Goal: Navigation & Orientation: Find specific page/section

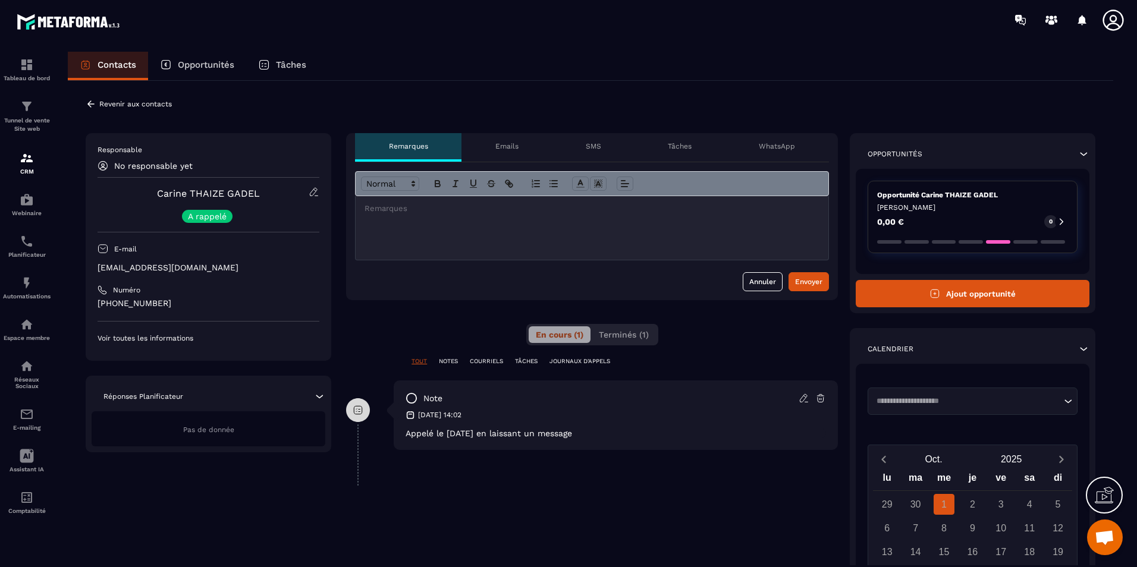
click at [511, 152] on div "Emails" at bounding box center [507, 147] width 90 height 29
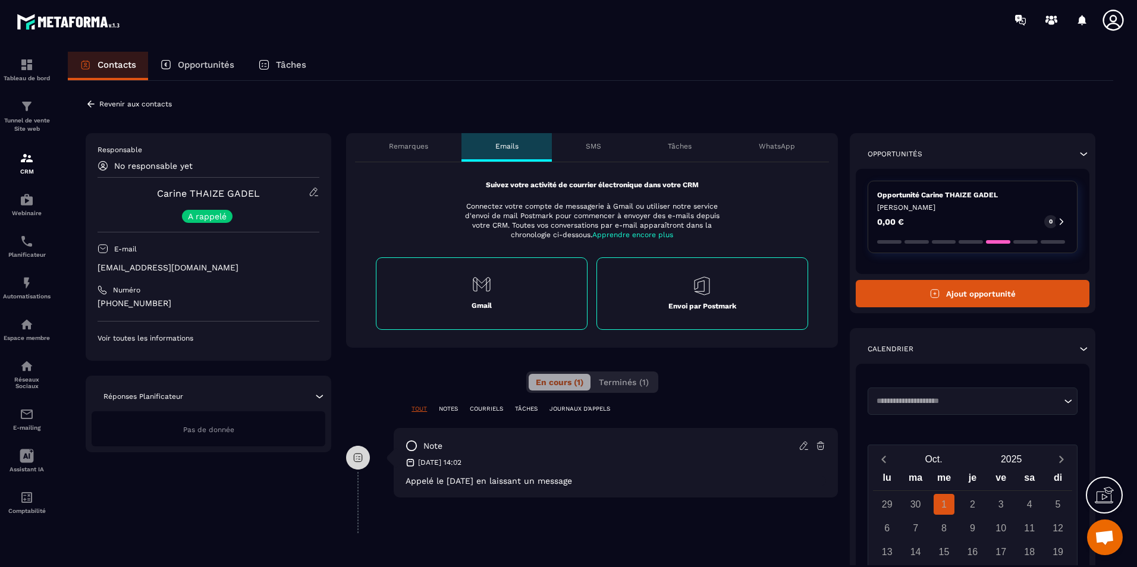
click at [158, 105] on p "Revenir aux contacts" at bounding box center [135, 104] width 73 height 8
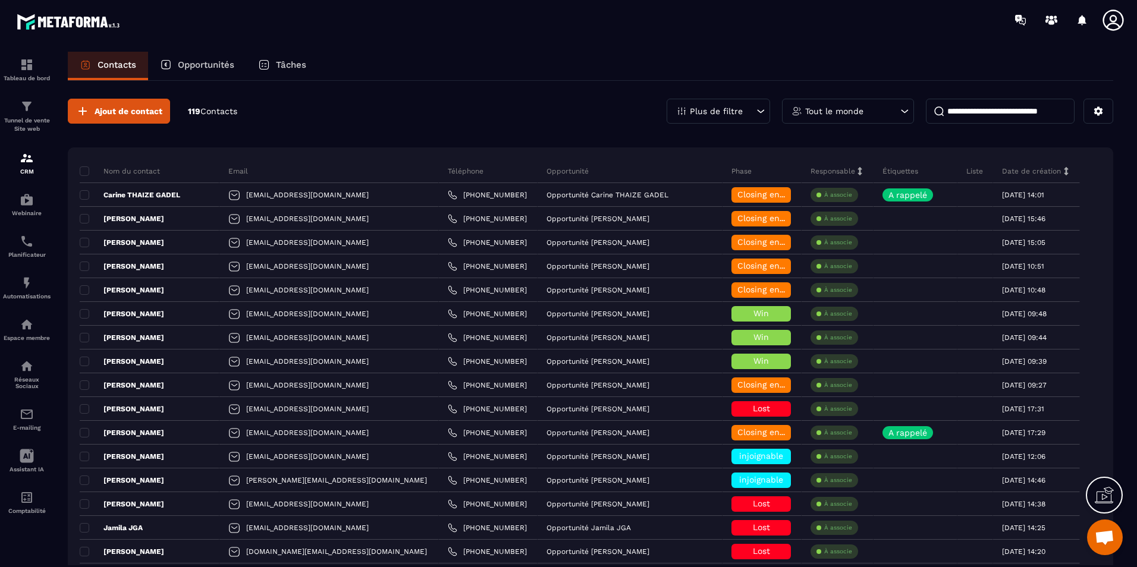
click at [150, 71] on div "Opportunités" at bounding box center [197, 66] width 98 height 29
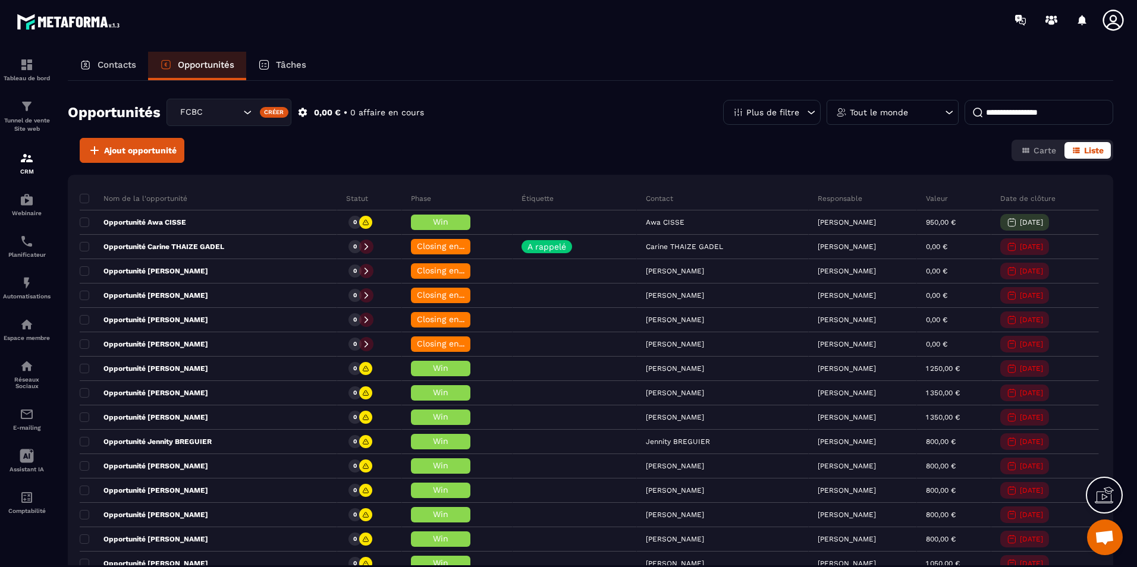
click at [193, 65] on p "Opportunités" at bounding box center [206, 64] width 57 height 11
click at [280, 68] on p "Tâches" at bounding box center [291, 64] width 30 height 11
